Goal: Transaction & Acquisition: Purchase product/service

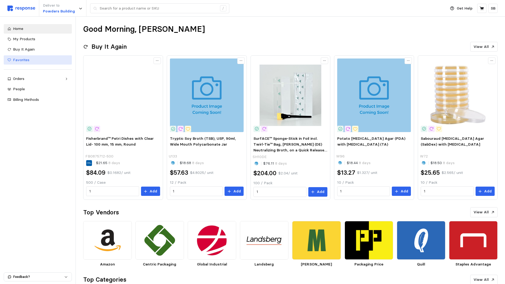
click at [26, 60] on span "Favorites" at bounding box center [21, 60] width 16 height 5
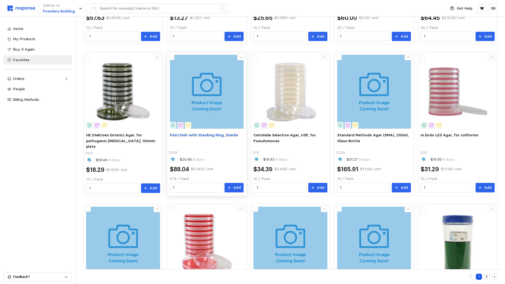
scroll to position [185, 0]
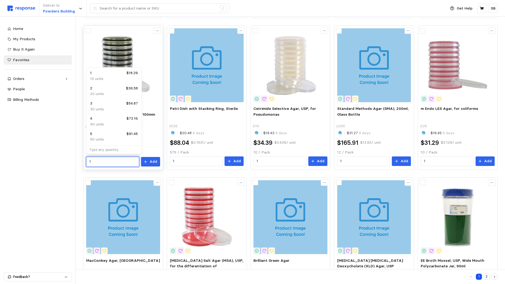
drag, startPoint x: 105, startPoint y: 160, endPoint x: 85, endPoint y: 160, distance: 19.6
click at [85, 160] on div "HE (Hektoen Enteric) Agar, for pathogenic [MEDICAL_DATA], 100mm plate G63 $18.4…" at bounding box center [122, 136] width 77 height 65
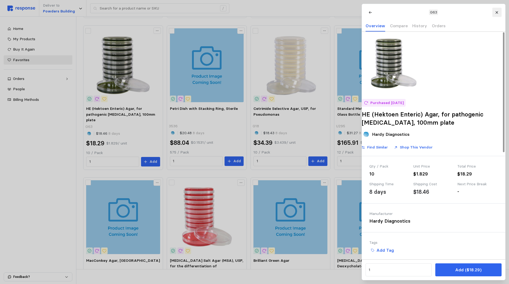
click at [495, 13] on icon at bounding box center [497, 13] width 4 height 4
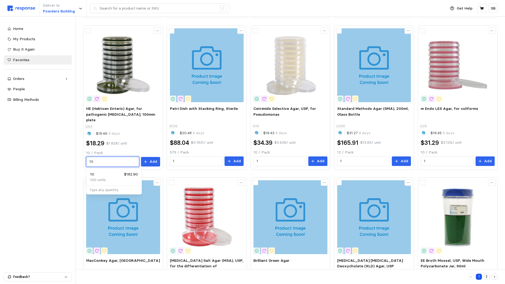
click at [97, 176] on div "10 $182.90" at bounding box center [114, 175] width 48 height 6
type input "10"
click at [150, 160] on button "Add" at bounding box center [150, 162] width 19 height 10
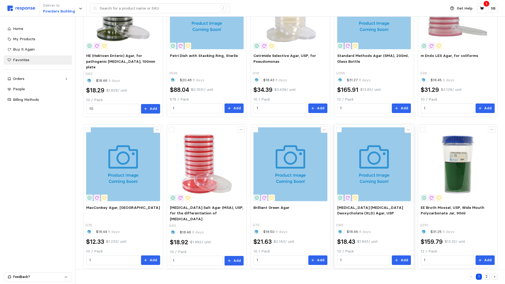
scroll to position [244, 0]
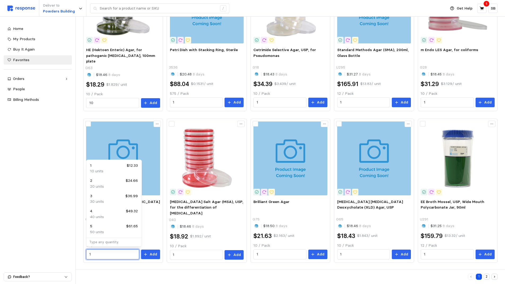
drag, startPoint x: 87, startPoint y: 254, endPoint x: 77, endPoint y: 254, distance: 10.9
click at [77, 254] on div "Favorites Category Location Team Vendor Most relevant Tryptic Soy Broth (TSB), …" at bounding box center [290, 28] width 429 height 513
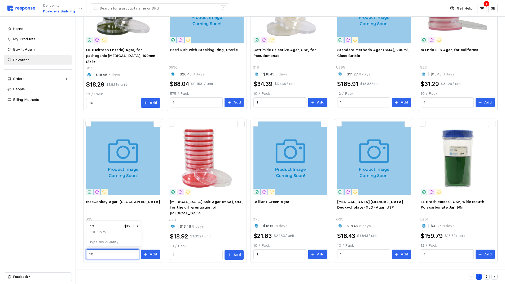
click at [121, 230] on div "100 units" at bounding box center [114, 232] width 48 height 6
type input "10"
click at [148, 254] on button "Add" at bounding box center [150, 255] width 19 height 10
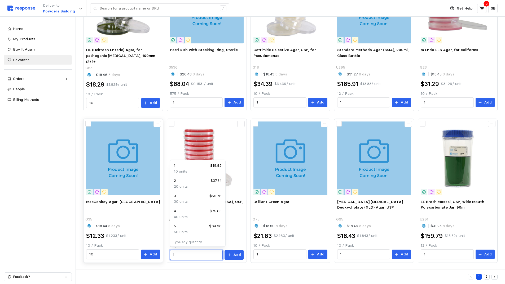
drag, startPoint x: 182, startPoint y: 254, endPoint x: 163, endPoint y: 254, distance: 19.6
click at [163, 254] on div "Tryptic Soy Broth (TSB), USP, 90ml, Wide Mouth Polycarbonate Jar U133 $18.68 8 …" at bounding box center [290, 39] width 414 height 448
click at [192, 199] on div "30 units" at bounding box center [198, 202] width 48 height 6
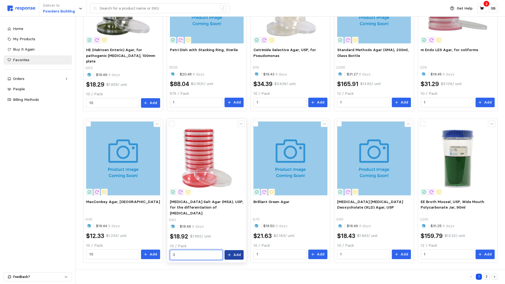
type input "3"
click at [235, 254] on p "Add" at bounding box center [237, 255] width 8 height 6
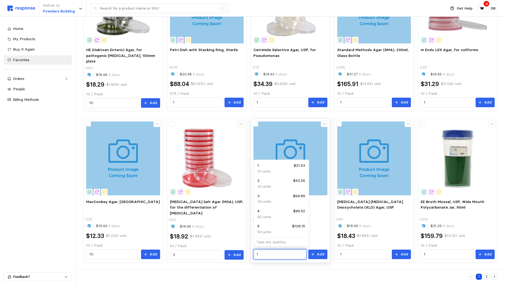
drag, startPoint x: 271, startPoint y: 253, endPoint x: 254, endPoint y: 254, distance: 17.0
click at [254, 254] on div "1" at bounding box center [279, 255] width 53 height 10
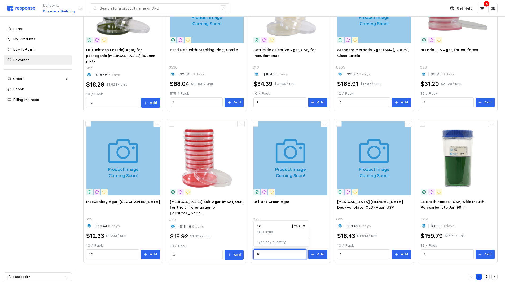
click at [270, 228] on div "10 $216.30" at bounding box center [281, 227] width 48 height 6
type input "10"
click at [316, 253] on button "Add" at bounding box center [317, 255] width 19 height 10
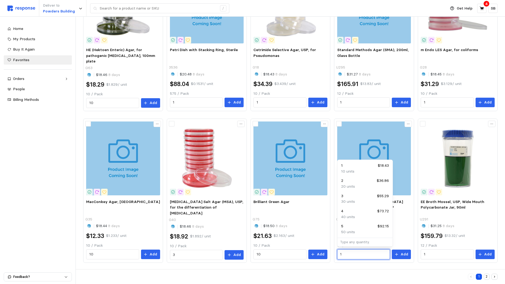
drag, startPoint x: 354, startPoint y: 253, endPoint x: 332, endPoint y: 253, distance: 22.0
click at [332, 253] on div "Tryptic Soy Broth (TSB), USP, 90ml, Wide Mouth Polycarbonate Jar U133 $18.68 8 …" at bounding box center [290, 39] width 414 height 448
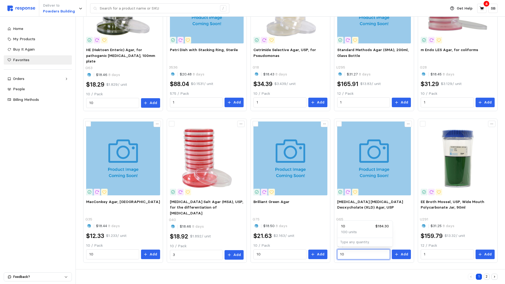
click at [359, 229] on div "10 $184.30" at bounding box center [365, 227] width 48 height 6
type input "10"
click at [402, 254] on p "Add" at bounding box center [404, 255] width 8 height 6
click at [482, 10] on icon at bounding box center [481, 8] width 5 height 5
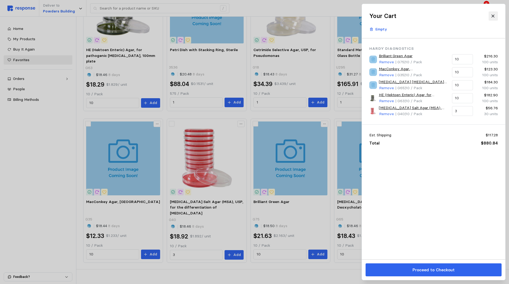
click at [492, 15] on icon at bounding box center [492, 16] width 3 height 3
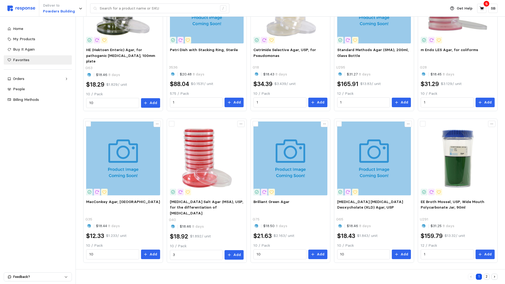
click at [487, 278] on button "2" at bounding box center [487, 277] width 6 height 6
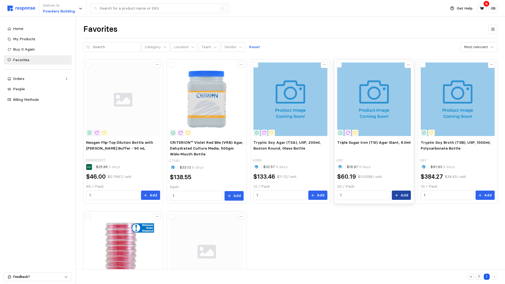
click at [401, 196] on p "Add" at bounding box center [404, 196] width 8 height 6
click at [483, 8] on icon at bounding box center [481, 8] width 4 height 4
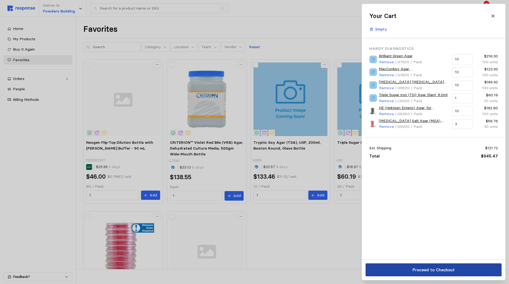
click at [432, 270] on p "Proceed to Checkout" at bounding box center [433, 270] width 42 height 7
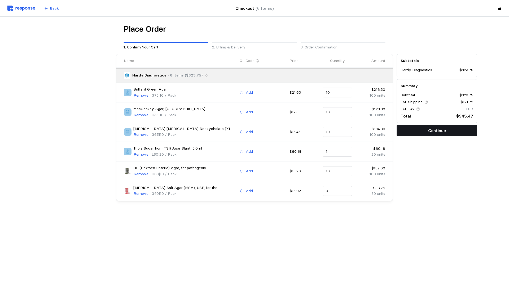
click at [429, 131] on p "Continue" at bounding box center [437, 130] width 18 height 7
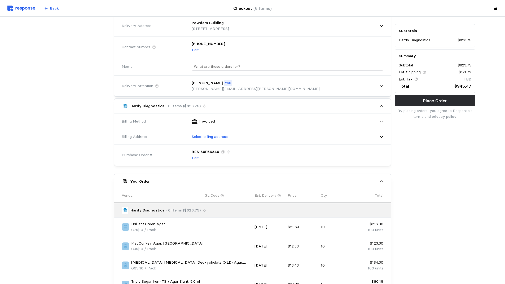
scroll to position [106, 0]
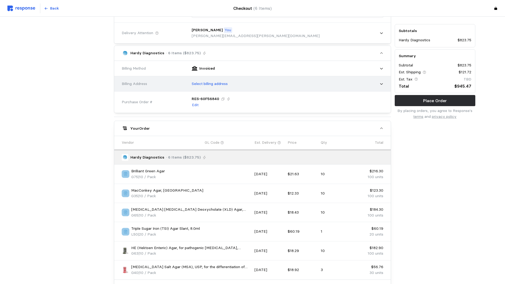
click at [353, 82] on div "Select billing address" at bounding box center [285, 83] width 195 height 13
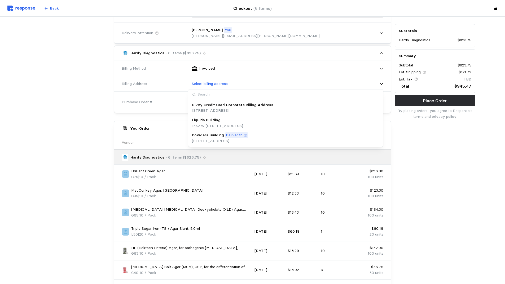
click at [243, 122] on div "Liquids Building" at bounding box center [217, 120] width 51 height 6
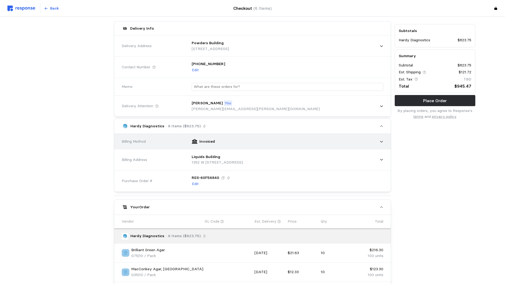
scroll to position [6, 0]
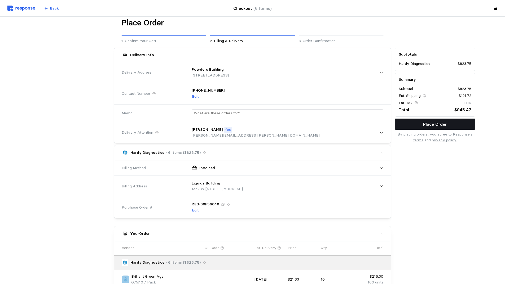
click at [417, 125] on button "Place Order" at bounding box center [435, 124] width 81 height 11
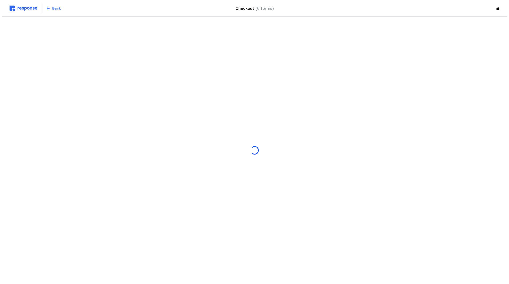
scroll to position [0, 0]
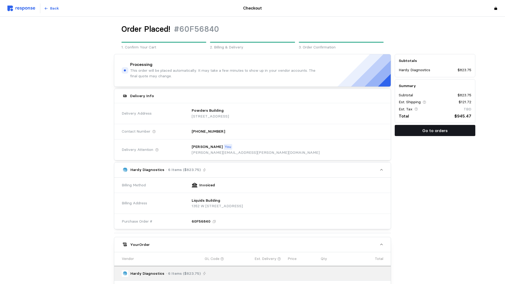
click at [415, 130] on button "Go to orders" at bounding box center [435, 130] width 81 height 11
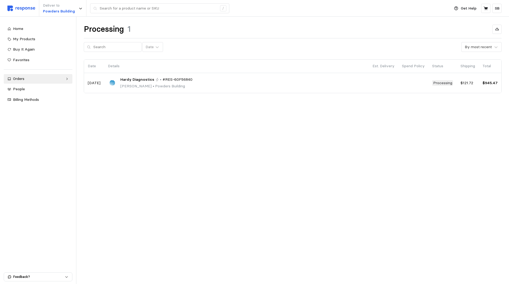
click at [367, 127] on main "Processing 1 Date By most recent Date Details Est. Delivery Spend Policy Status…" at bounding box center [254, 142] width 509 height 284
